Goal: Go to known website: Access a specific website the user already knows

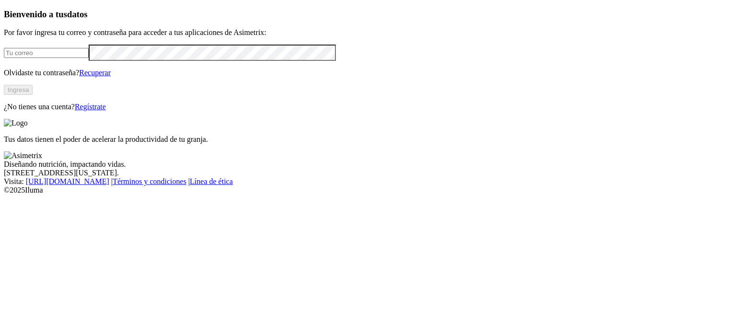
type input "[PERSON_NAME][EMAIL_ADDRESS][PERSON_NAME][DOMAIN_NAME]"
click at [33, 95] on button "Ingresa" at bounding box center [18, 90] width 29 height 10
